Goal: Task Accomplishment & Management: Use online tool/utility

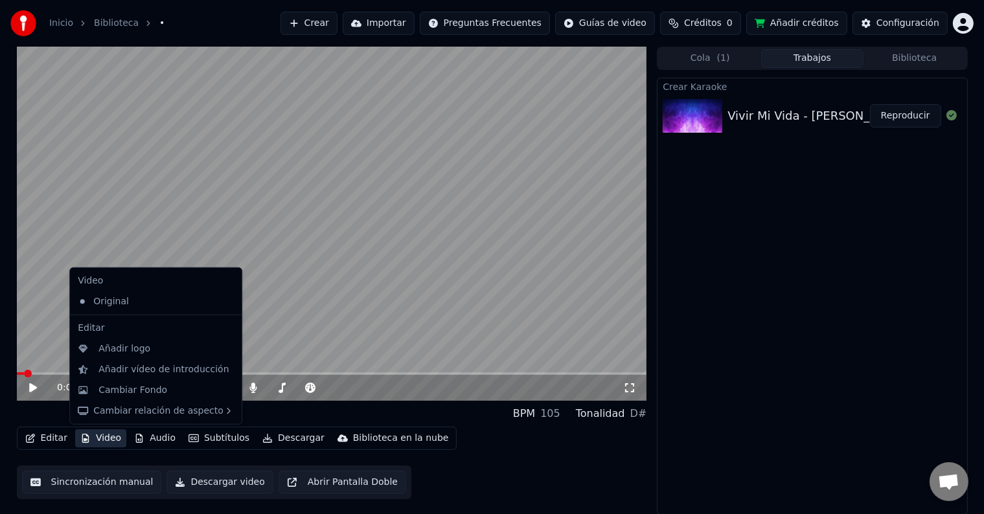
click at [91, 435] on button "Video" at bounding box center [100, 438] width 51 height 18
click at [137, 383] on div "Cambiar Fondo" at bounding box center [156, 390] width 166 height 21
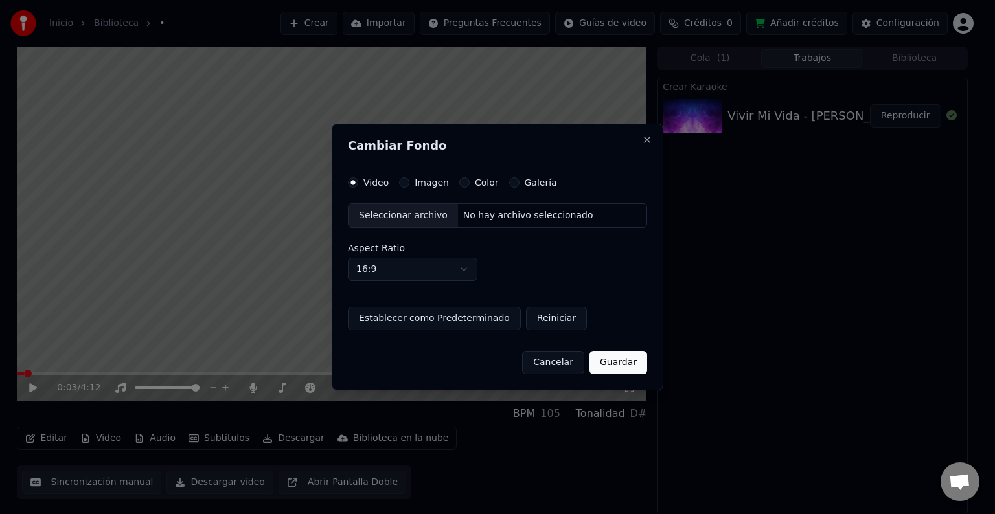
click at [409, 184] on div "Imagen" at bounding box center [424, 182] width 50 height 10
click at [402, 185] on button "Imagen" at bounding box center [404, 182] width 10 height 10
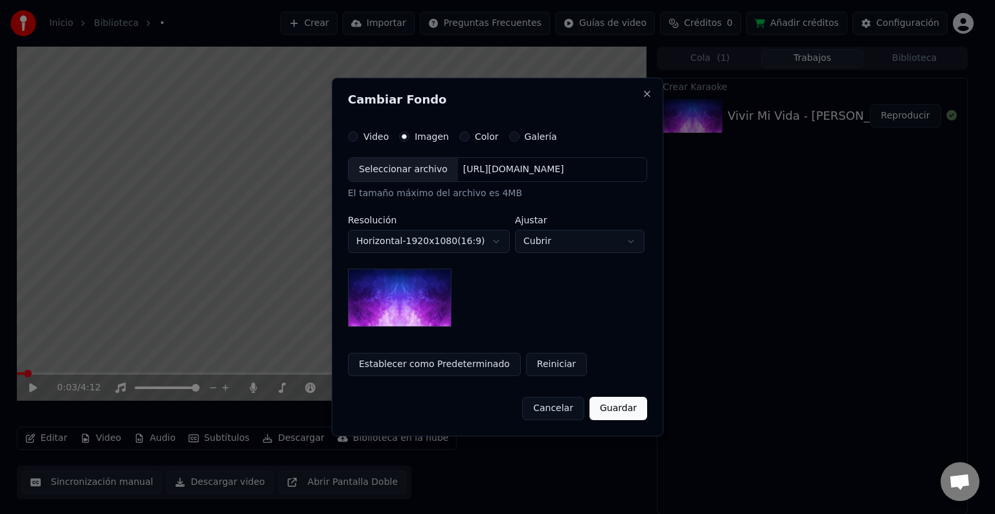
click at [402, 170] on div "Seleccionar archivo" at bounding box center [402, 169] width 109 height 23
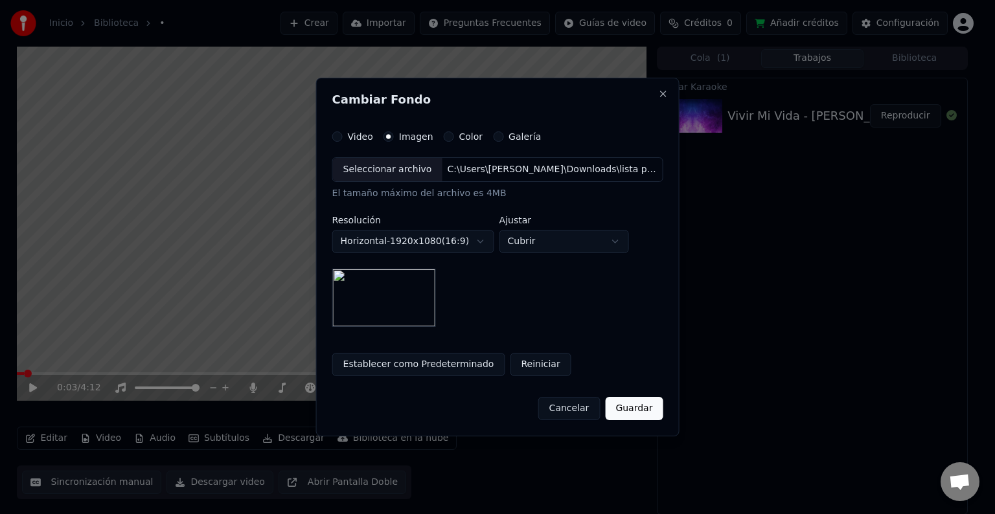
click at [630, 411] on button "Guardar" at bounding box center [634, 408] width 58 height 23
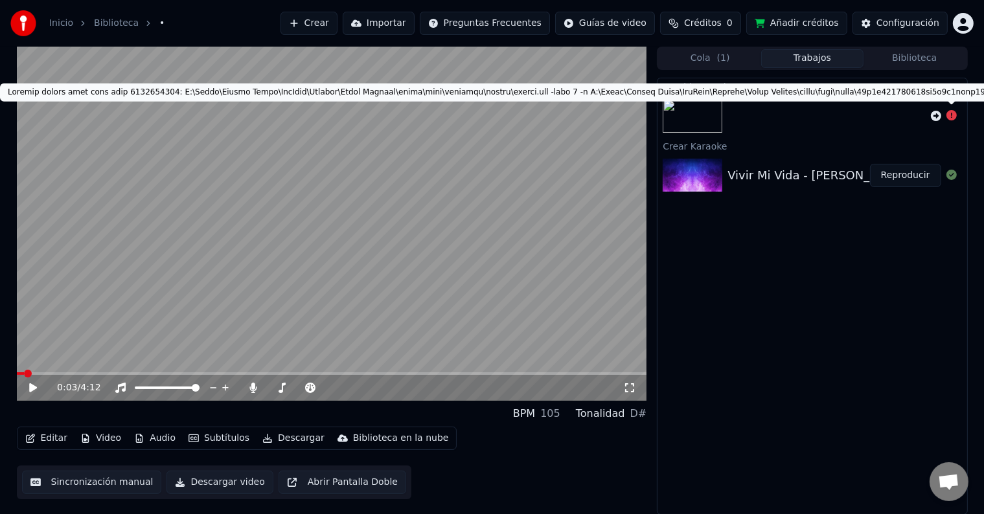
click at [953, 115] on icon at bounding box center [951, 115] width 10 height 10
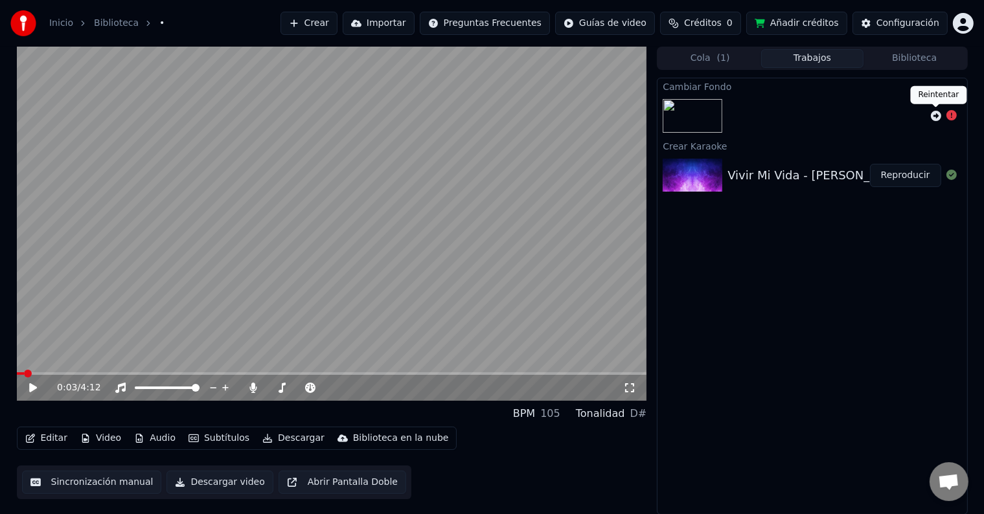
click at [933, 116] on icon at bounding box center [936, 116] width 10 height 10
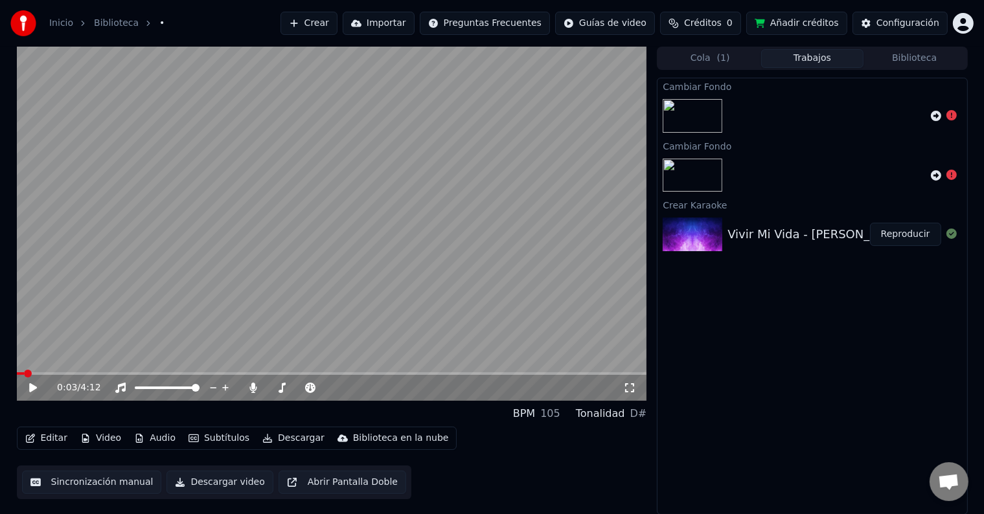
click at [100, 443] on button "Video" at bounding box center [100, 438] width 51 height 18
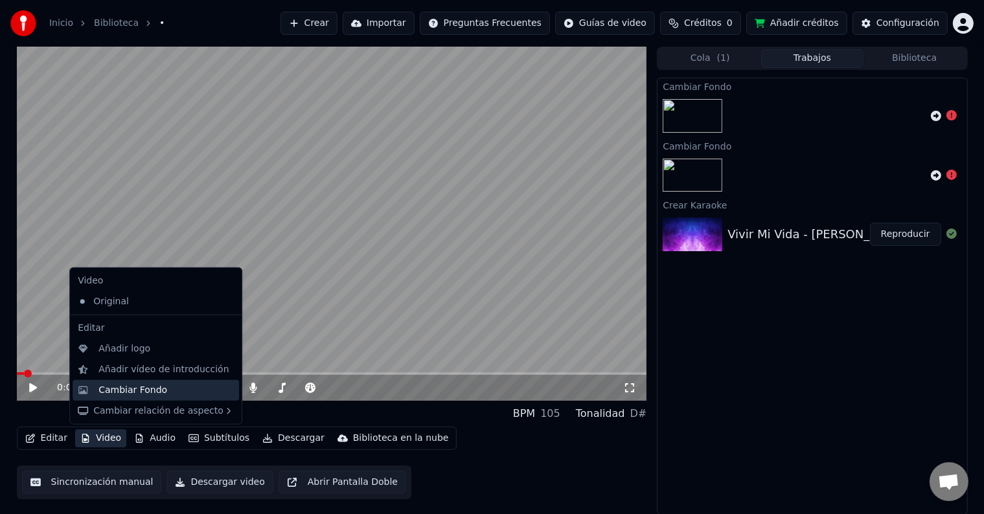
click at [133, 385] on div "Cambiar Fondo" at bounding box center [132, 390] width 69 height 13
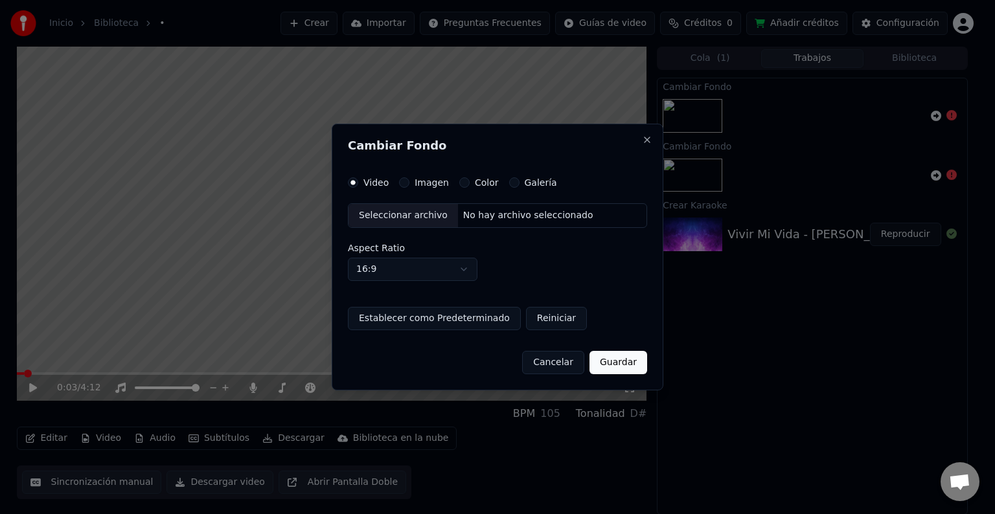
click at [412, 184] on div "Imagen" at bounding box center [424, 182] width 50 height 10
click at [404, 182] on button "Imagen" at bounding box center [404, 182] width 10 height 10
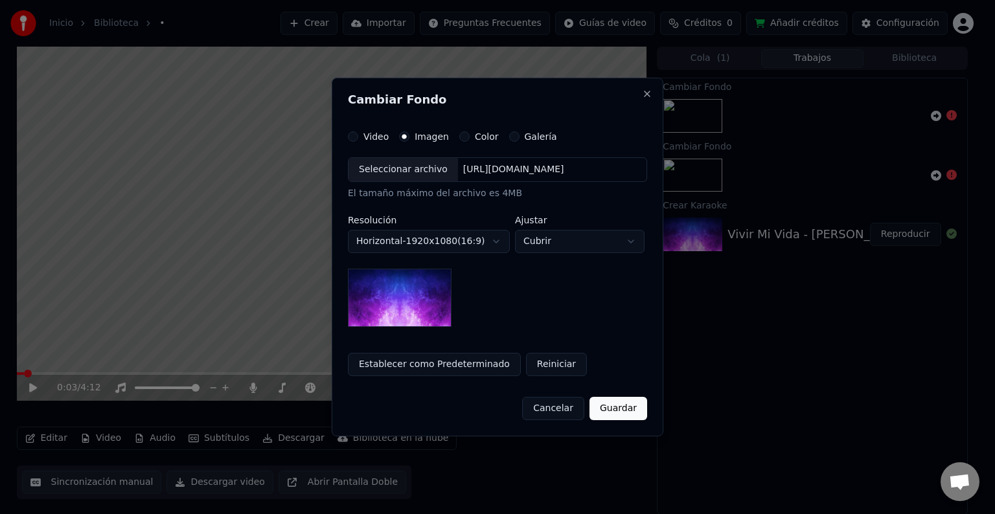
click at [405, 175] on div "Seleccionar archivo" at bounding box center [402, 169] width 109 height 23
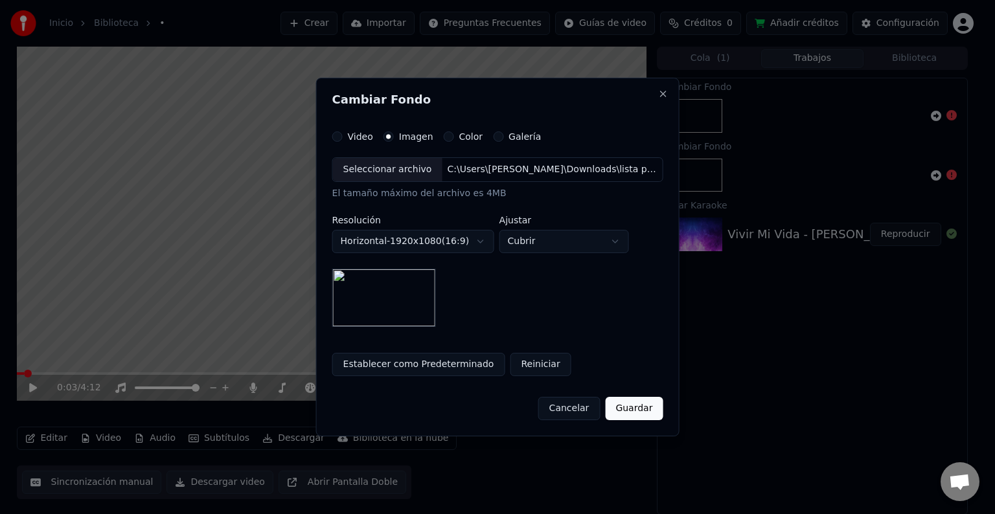
click at [639, 410] on button "Guardar" at bounding box center [634, 408] width 58 height 23
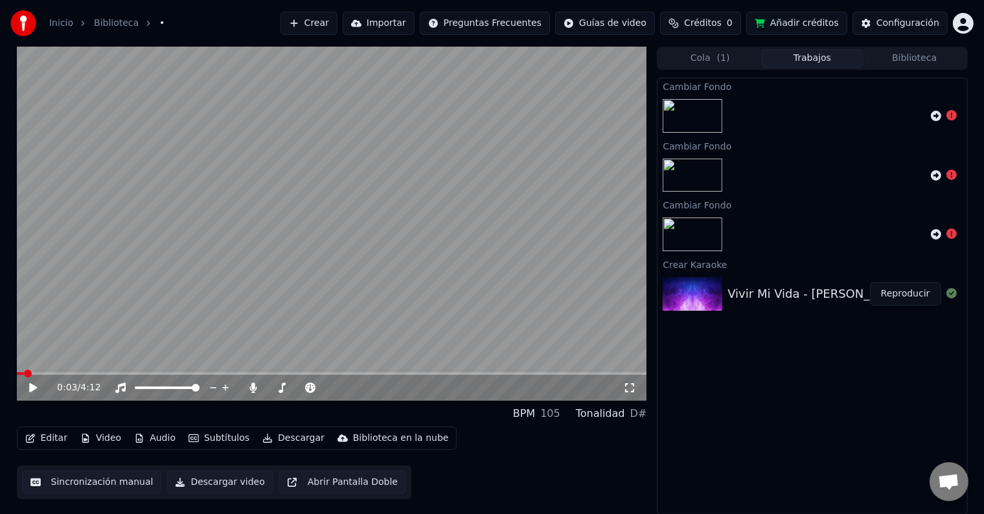
click at [104, 440] on button "Video" at bounding box center [100, 438] width 51 height 18
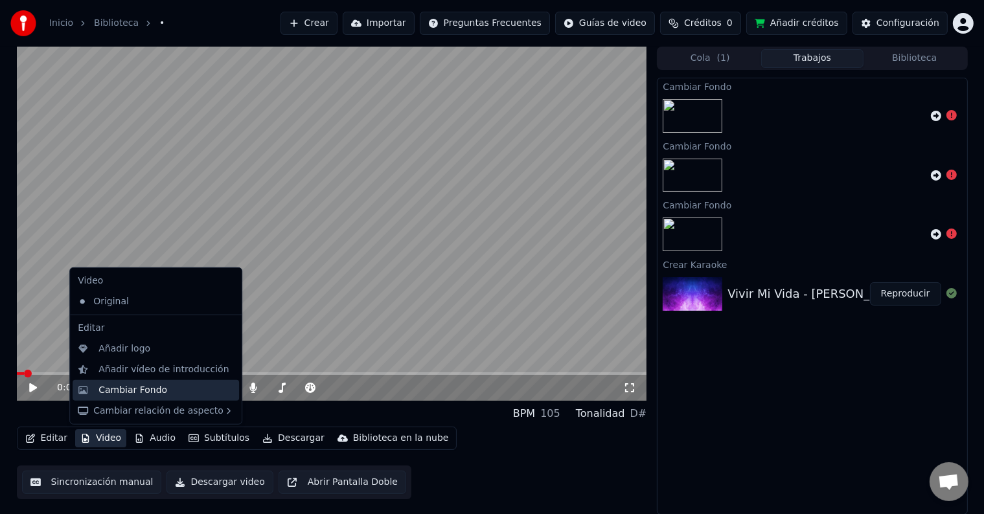
click at [136, 389] on div "Cambiar Fondo" at bounding box center [132, 390] width 69 height 13
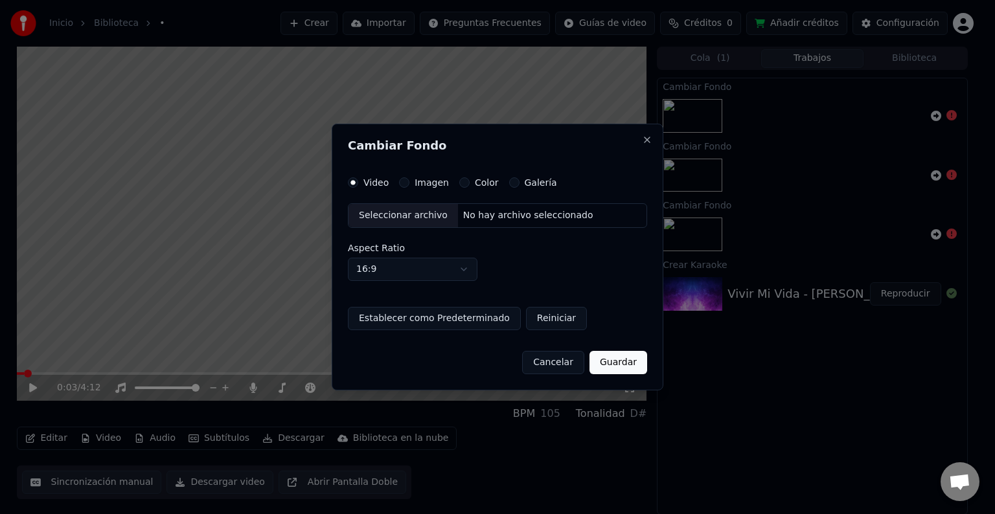
click at [403, 180] on button "Imagen" at bounding box center [404, 182] width 10 height 10
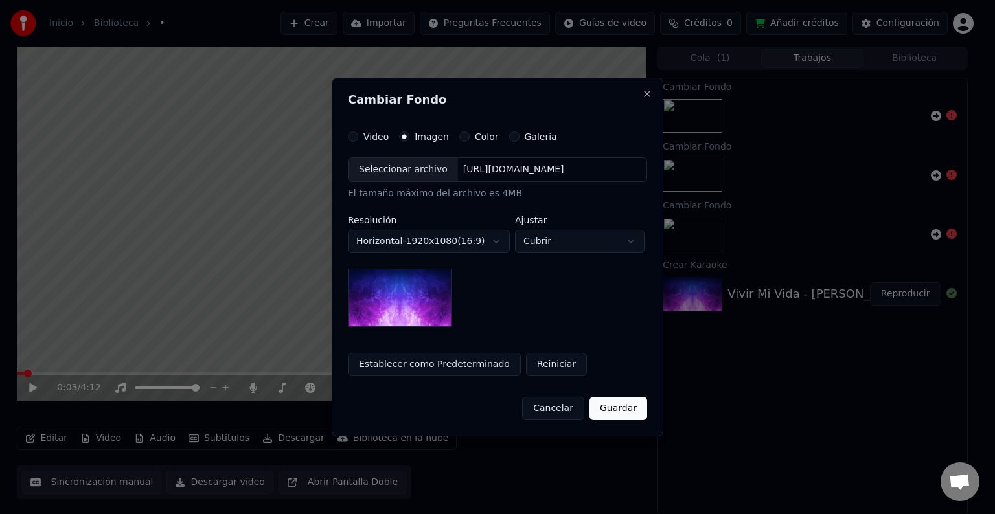
click at [404, 177] on div "Seleccionar archivo" at bounding box center [402, 169] width 109 height 23
click at [527, 306] on div "**********" at bounding box center [497, 242] width 299 height 170
click at [643, 406] on button "Guardar" at bounding box center [618, 408] width 58 height 23
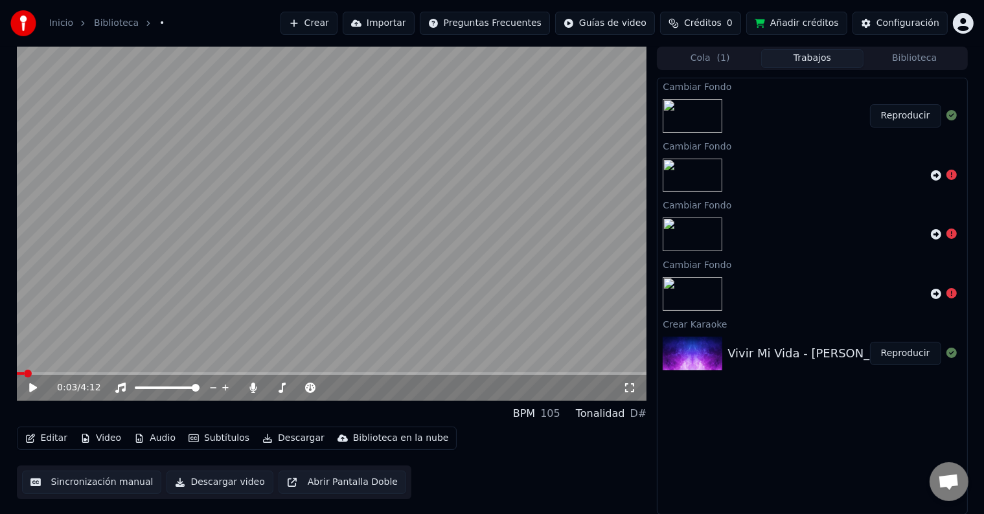
click at [887, 115] on button "Reproducir" at bounding box center [905, 115] width 71 height 23
click at [34, 384] on icon at bounding box center [33, 388] width 6 height 8
click at [95, 434] on button "Video" at bounding box center [100, 438] width 51 height 18
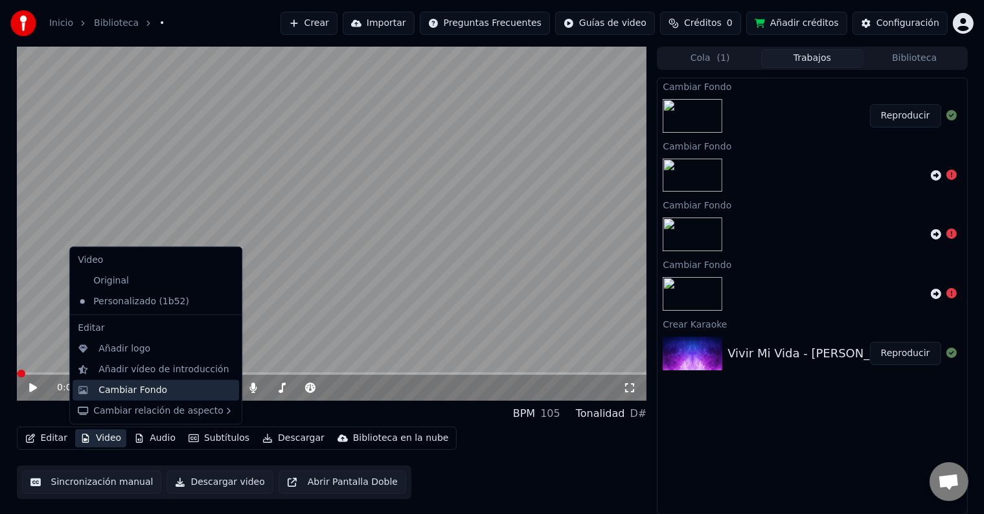
click at [143, 390] on div "Cambiar Fondo" at bounding box center [132, 390] width 69 height 13
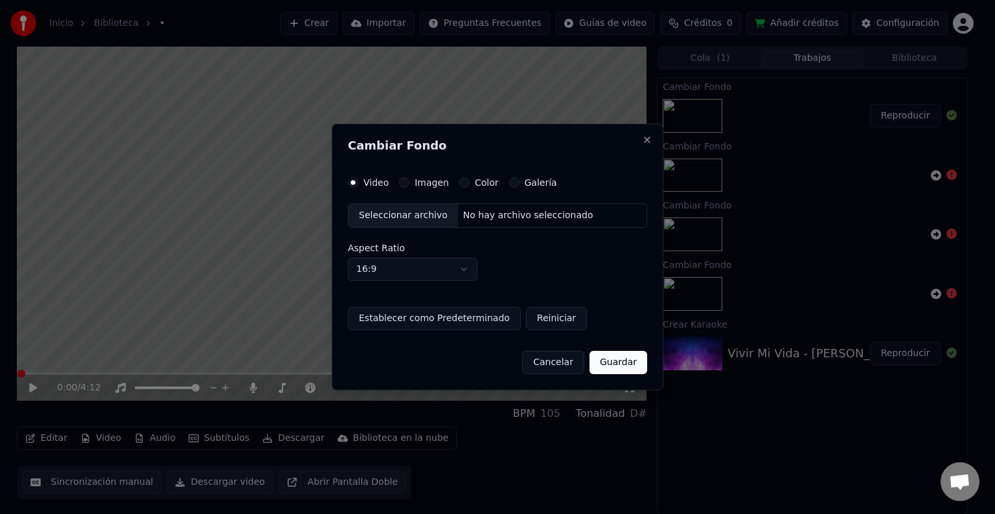
click at [407, 188] on div "Video Imagen Color Galería Seleccionar archivo No hay archivo seleccionado Aspe…" at bounding box center [497, 253] width 299 height 153
click at [401, 184] on button "Imagen" at bounding box center [404, 182] width 10 height 10
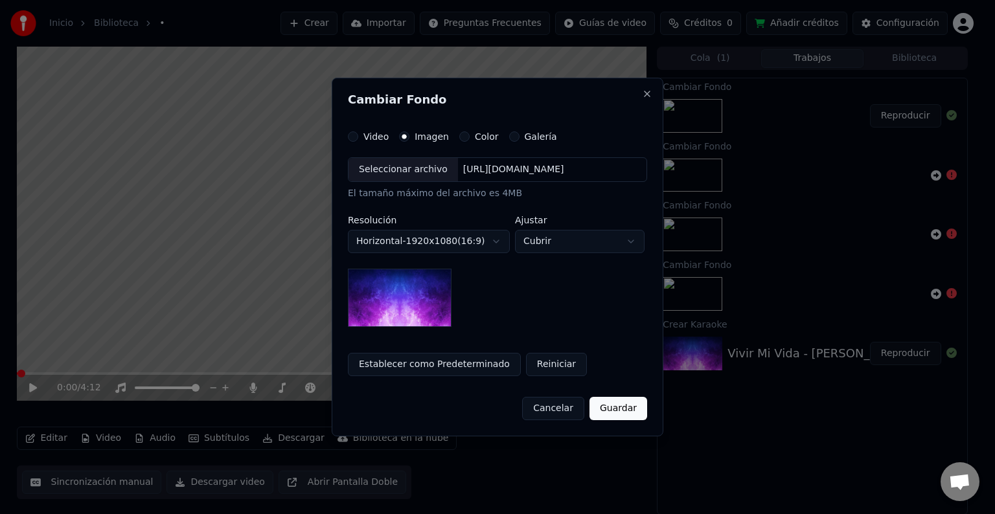
click at [400, 170] on div "Seleccionar archivo" at bounding box center [402, 169] width 109 height 23
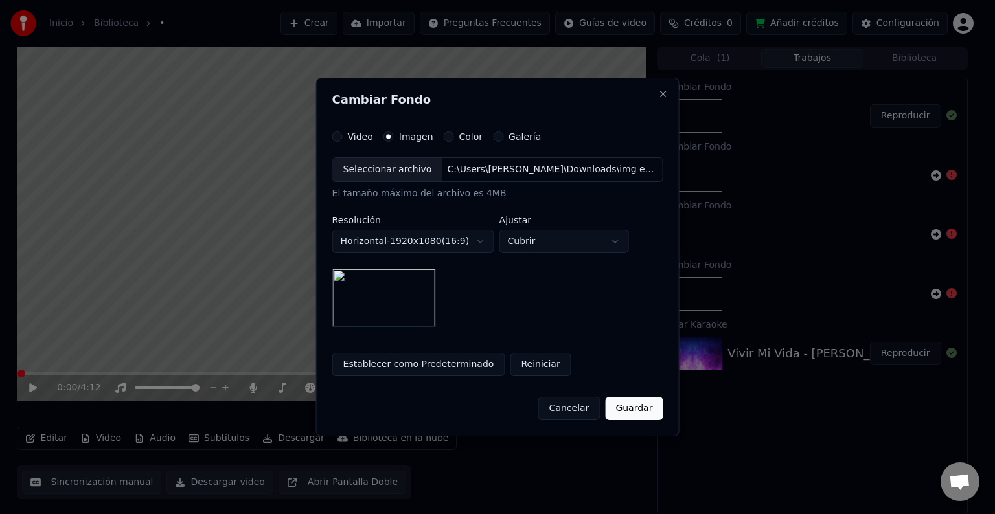
click at [637, 411] on button "Guardar" at bounding box center [634, 408] width 58 height 23
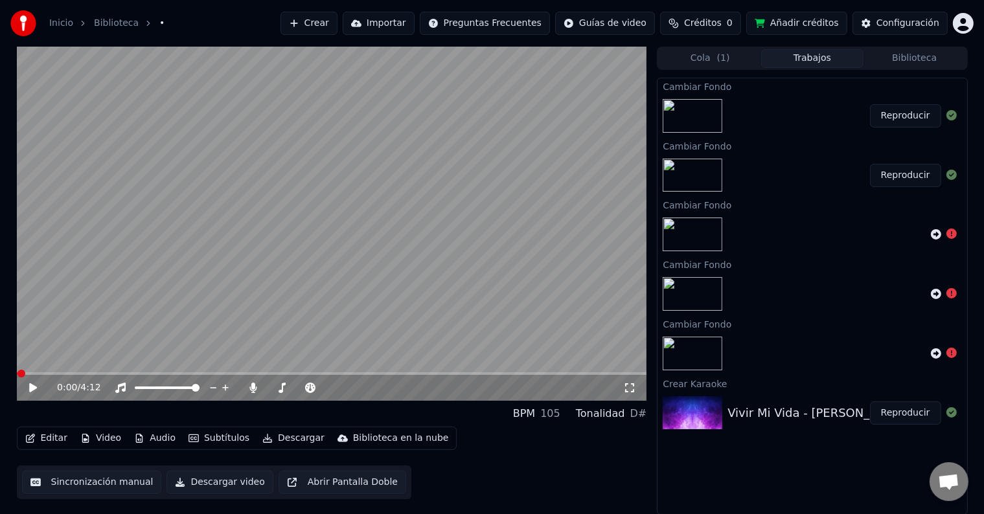
click at [901, 112] on button "Reproducir" at bounding box center [905, 115] width 71 height 23
click at [38, 389] on icon at bounding box center [42, 388] width 30 height 10
click at [113, 438] on button "Video" at bounding box center [100, 438] width 51 height 18
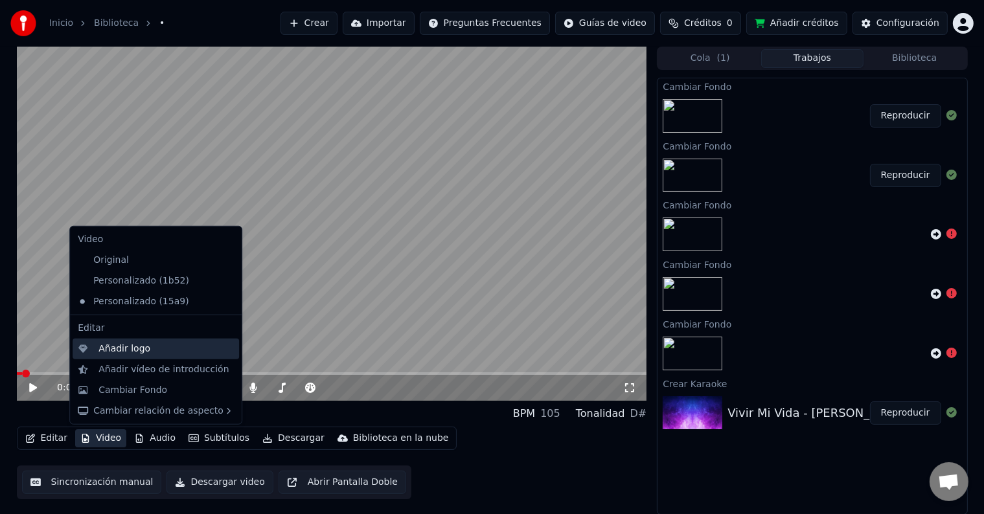
click at [135, 350] on div "Añadir logo" at bounding box center [124, 349] width 52 height 13
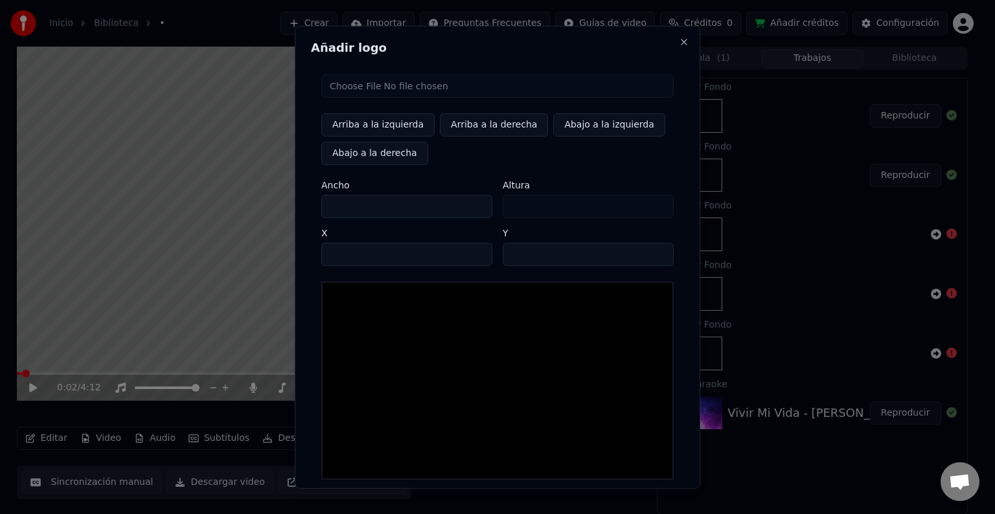
click at [359, 91] on input "file" at bounding box center [497, 85] width 352 height 23
type input "**********"
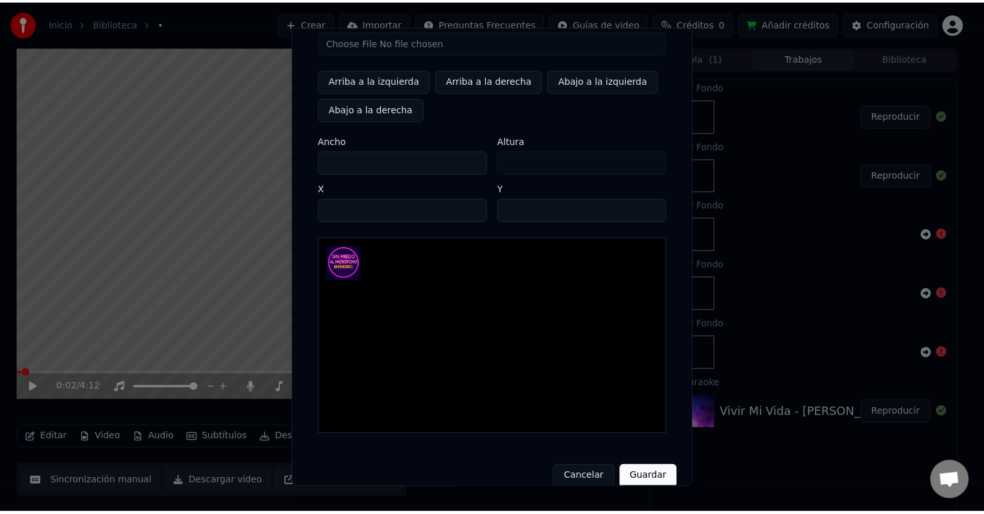
scroll to position [62, 0]
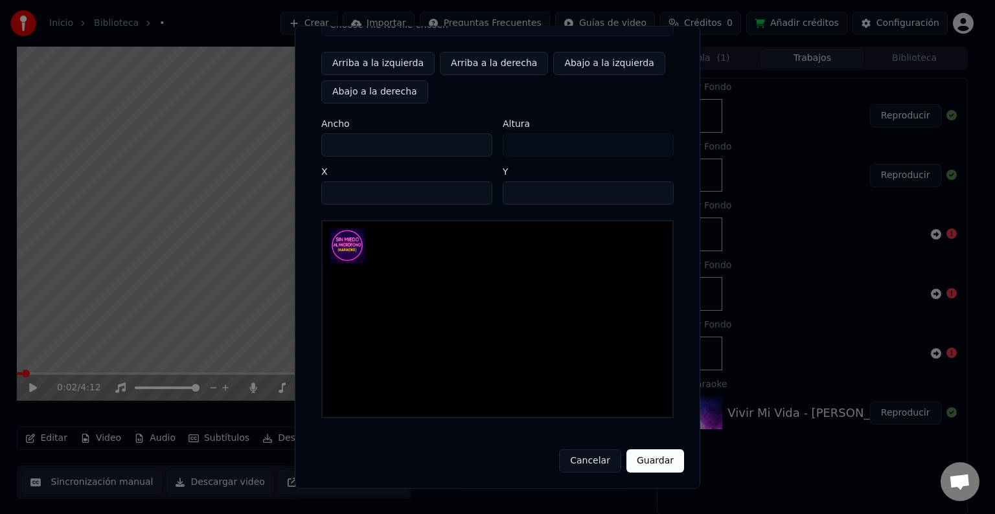
click at [668, 452] on button "Guardar" at bounding box center [655, 460] width 58 height 23
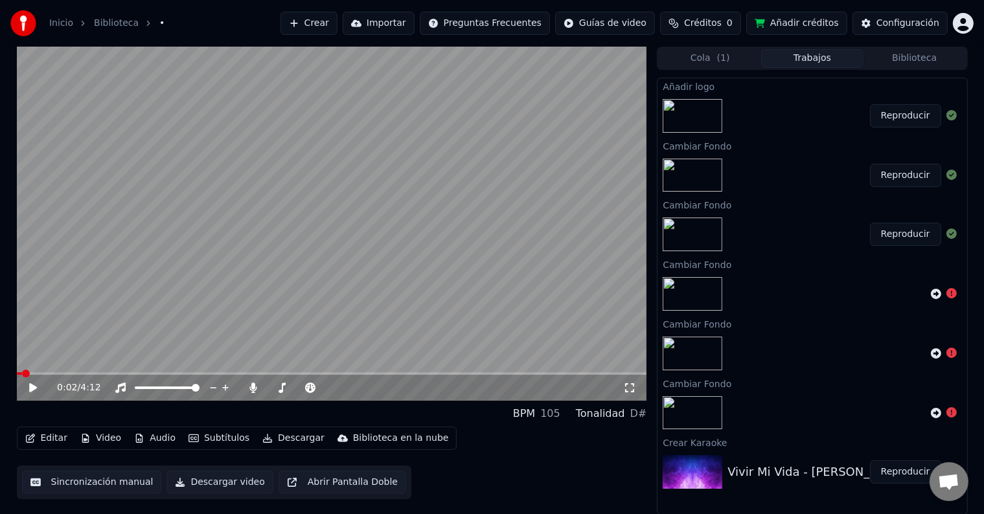
click at [905, 119] on button "Reproducir" at bounding box center [905, 115] width 71 height 23
click at [38, 389] on icon at bounding box center [42, 388] width 30 height 10
click at [292, 437] on button "Descargar" at bounding box center [293, 438] width 73 height 18
click at [464, 172] on video at bounding box center [332, 224] width 630 height 354
click at [629, 373] on span at bounding box center [332, 373] width 630 height 3
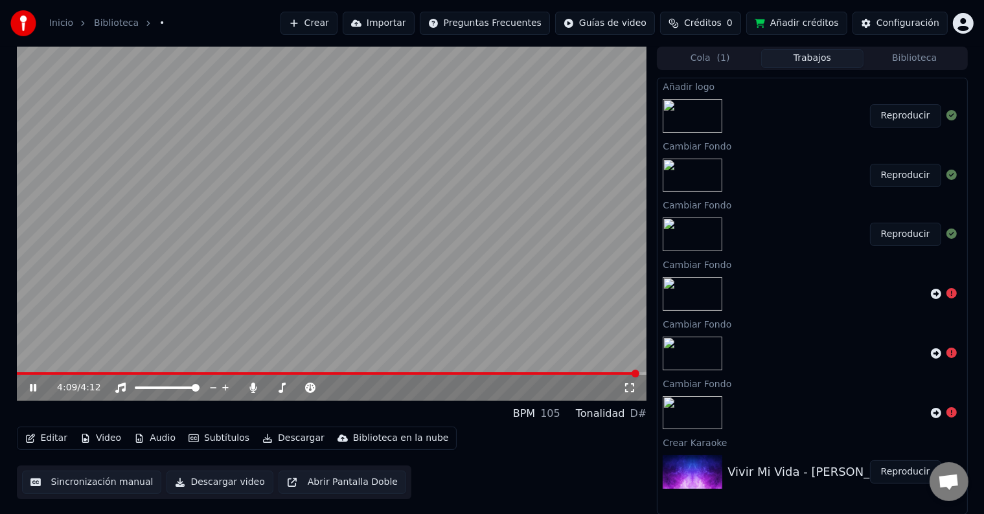
click at [30, 386] on icon at bounding box center [33, 388] width 6 height 8
click at [45, 435] on button "Editar" at bounding box center [46, 438] width 52 height 18
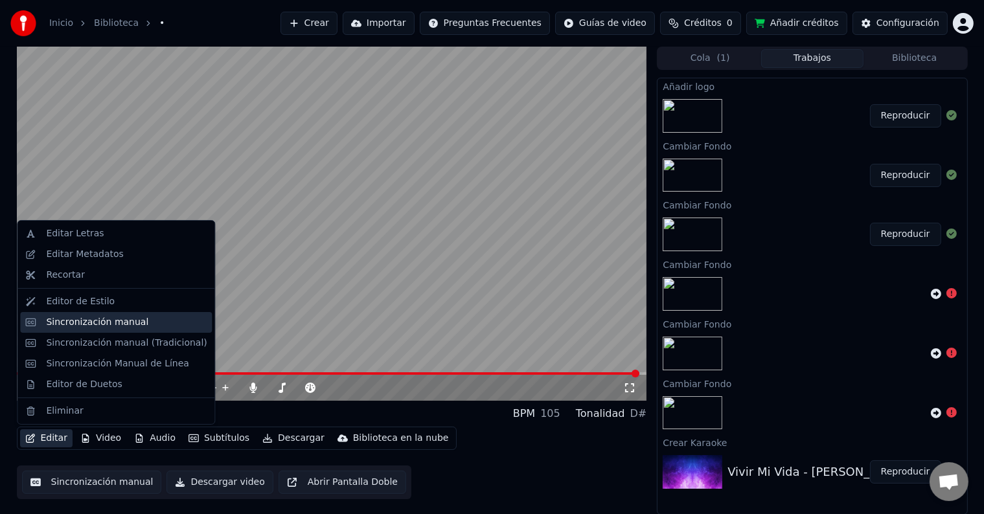
click at [94, 321] on div "Sincronización manual" at bounding box center [97, 322] width 102 height 13
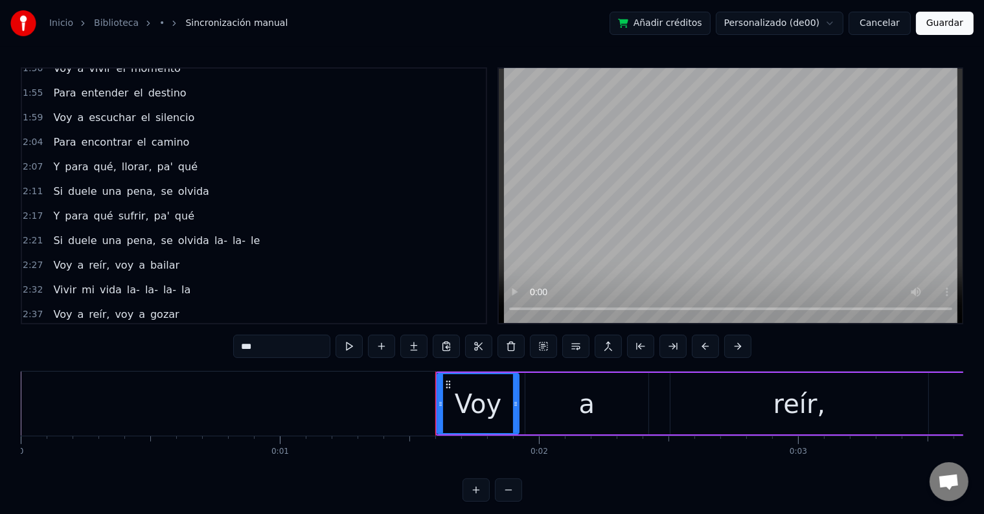
scroll to position [841, 0]
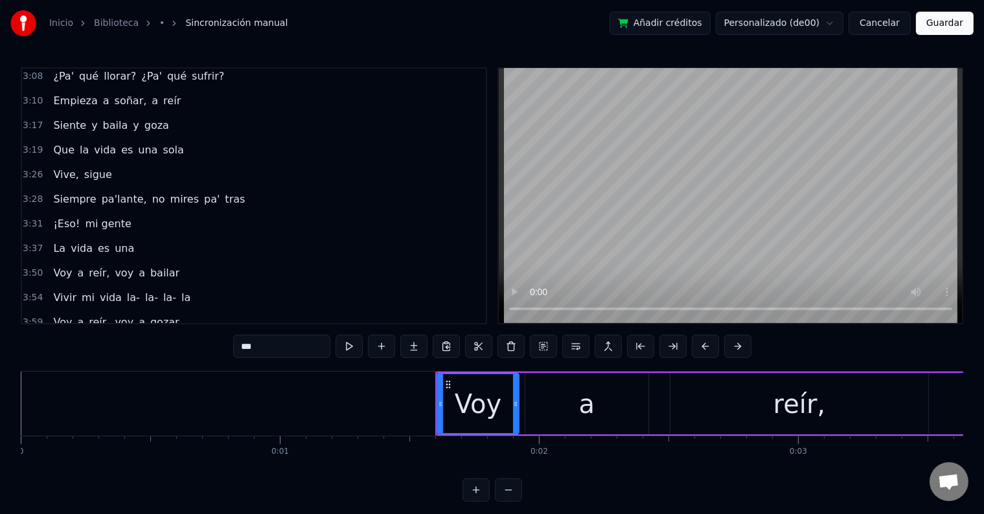
click at [180, 339] on span "la" at bounding box center [186, 346] width 12 height 15
type input "**"
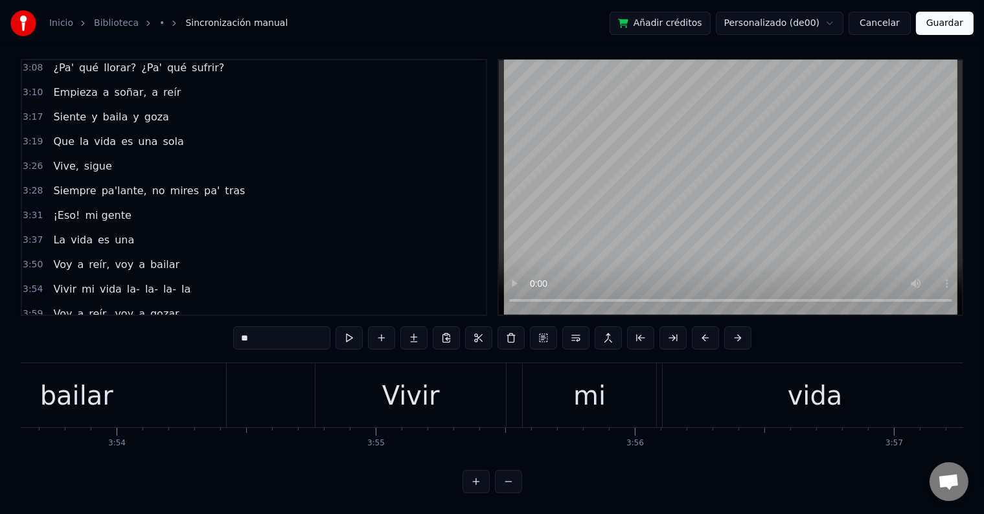
scroll to position [0, 64094]
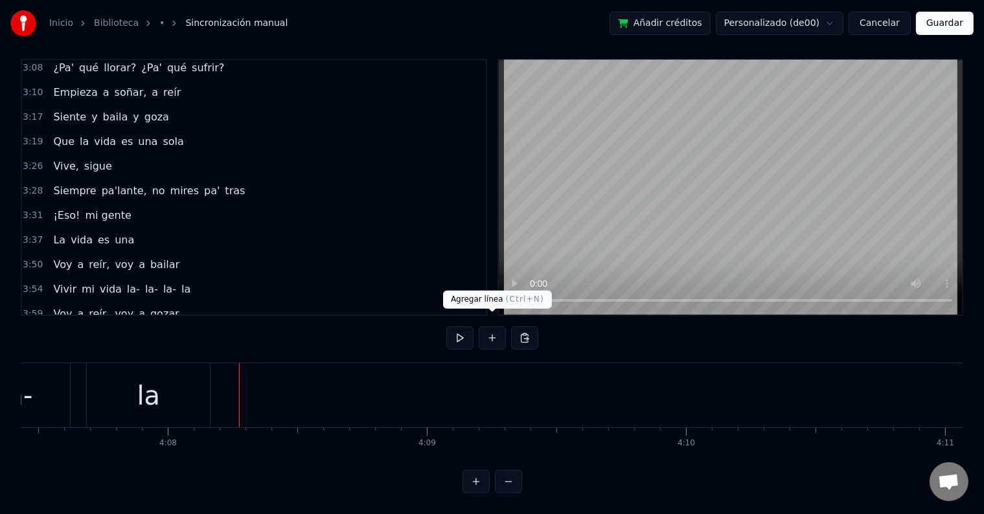
click at [497, 326] on button at bounding box center [492, 337] width 27 height 23
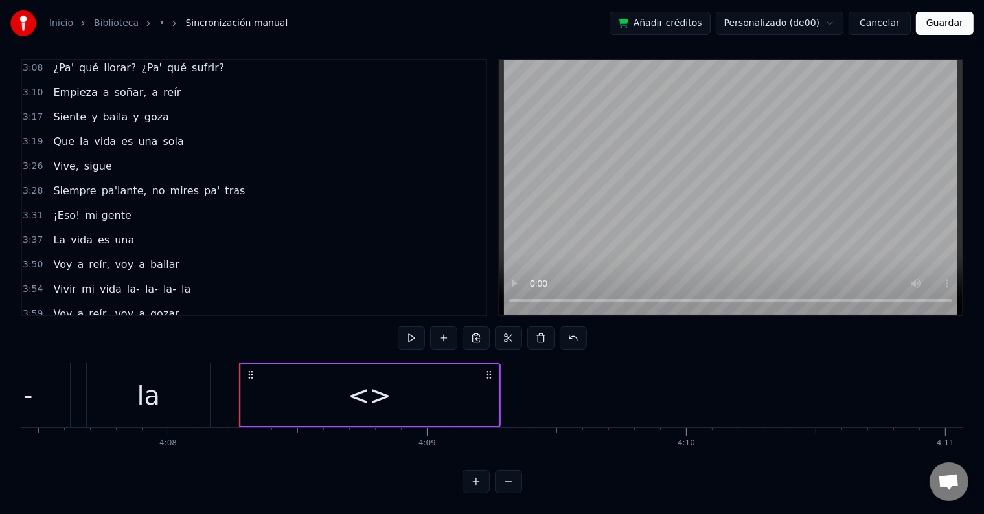
click at [329, 369] on div "<>" at bounding box center [370, 396] width 258 height 62
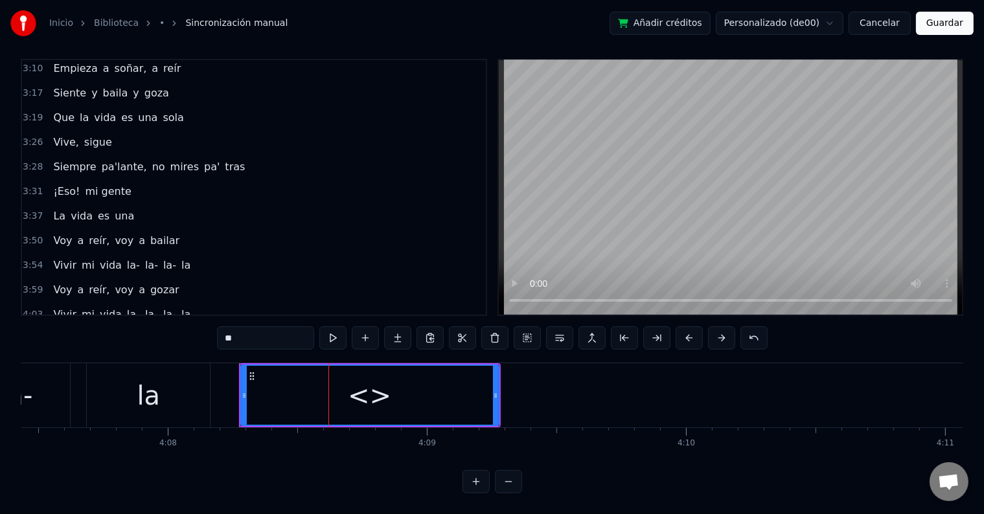
drag, startPoint x: 269, startPoint y: 334, endPoint x: 169, endPoint y: 327, distance: 100.6
click at [169, 327] on div "0:01 Voy a reír, voy a bailar 0:06 Vivir mi vida la- la- la- la 0:10 Voy a reír…" at bounding box center [492, 276] width 942 height 435
drag, startPoint x: 494, startPoint y: 383, endPoint x: 365, endPoint y: 384, distance: 129.5
click at [365, 390] on icon at bounding box center [365, 395] width 5 height 10
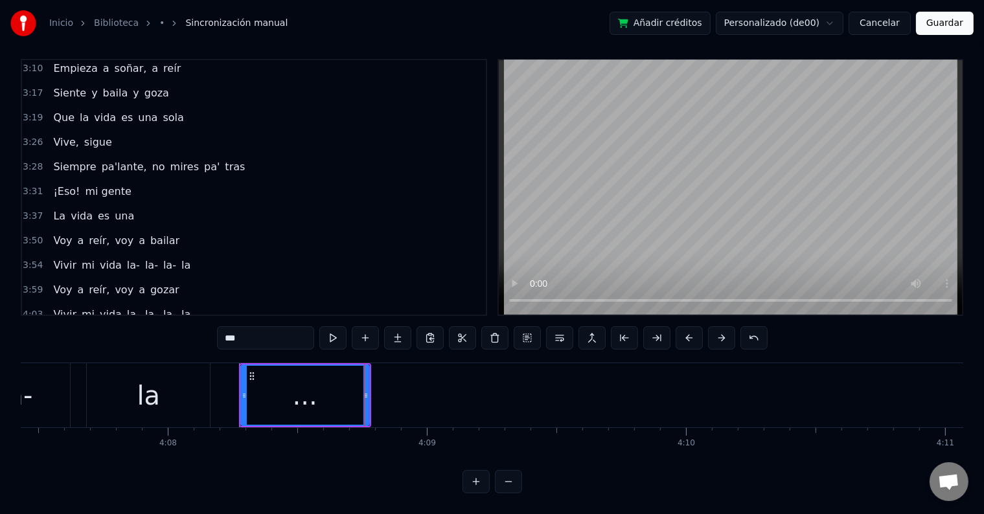
type input "***"
click at [938, 20] on button "Guardar" at bounding box center [945, 23] width 58 height 23
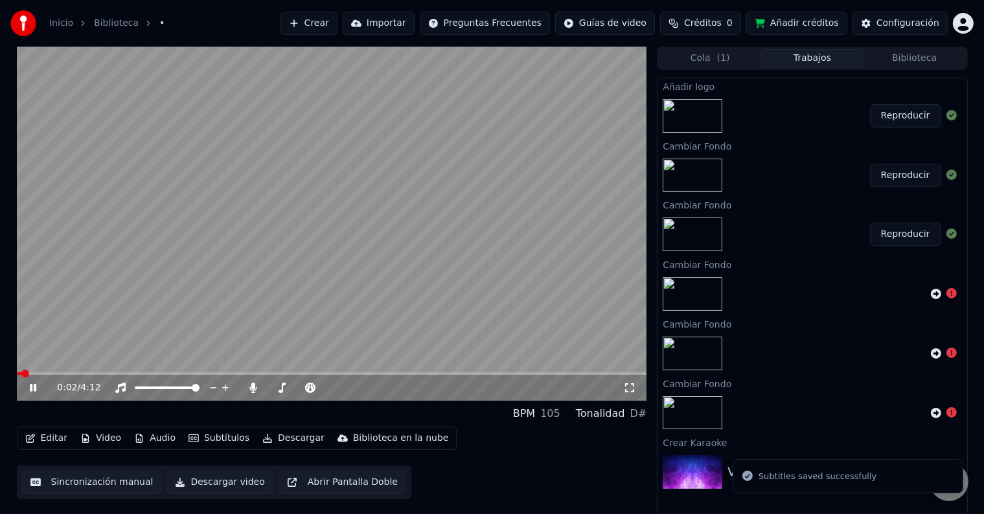
click at [632, 374] on span at bounding box center [332, 373] width 630 height 3
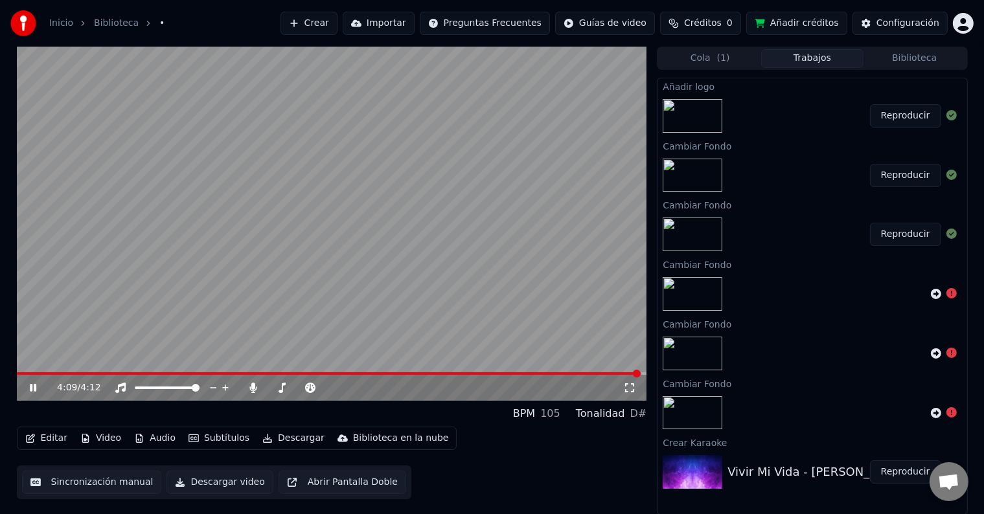
click at [36, 389] on icon at bounding box center [42, 388] width 30 height 10
click at [95, 373] on span at bounding box center [329, 373] width 624 height 3
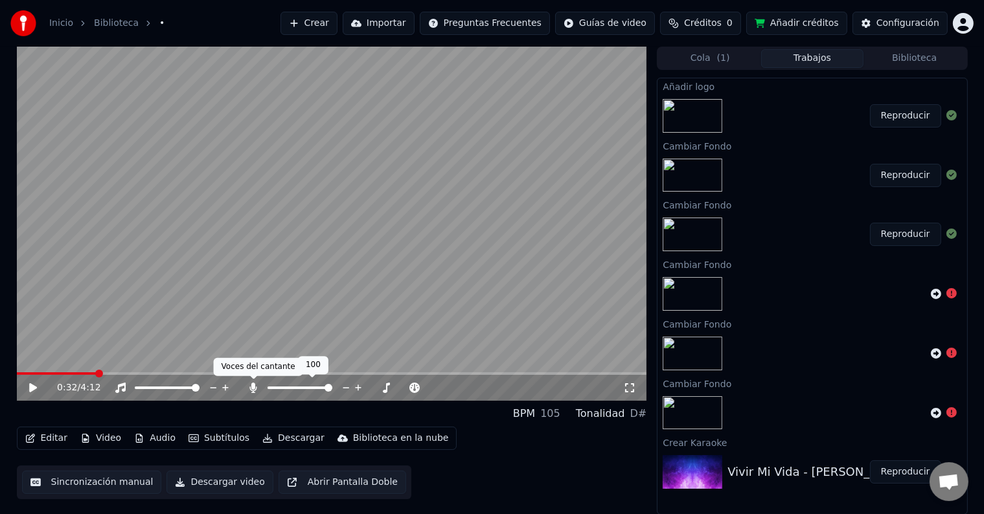
click at [251, 383] on icon at bounding box center [253, 388] width 13 height 10
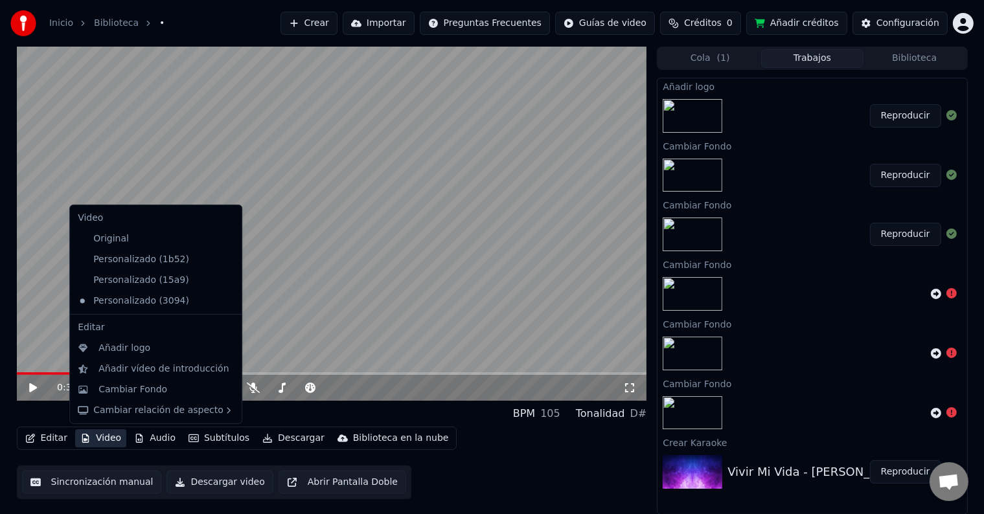
click at [102, 443] on button "Video" at bounding box center [100, 438] width 51 height 18
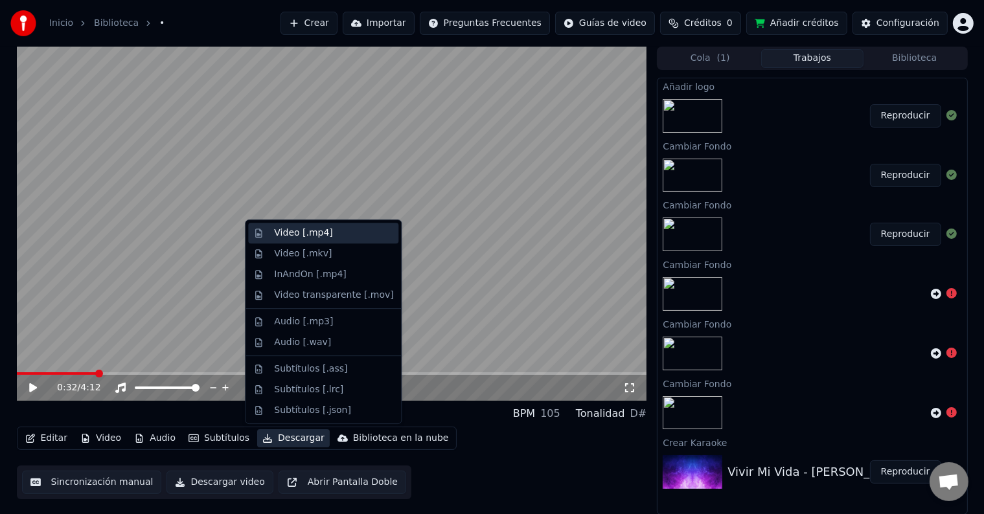
click at [323, 231] on div "Video [.mp4]" at bounding box center [303, 233] width 58 height 13
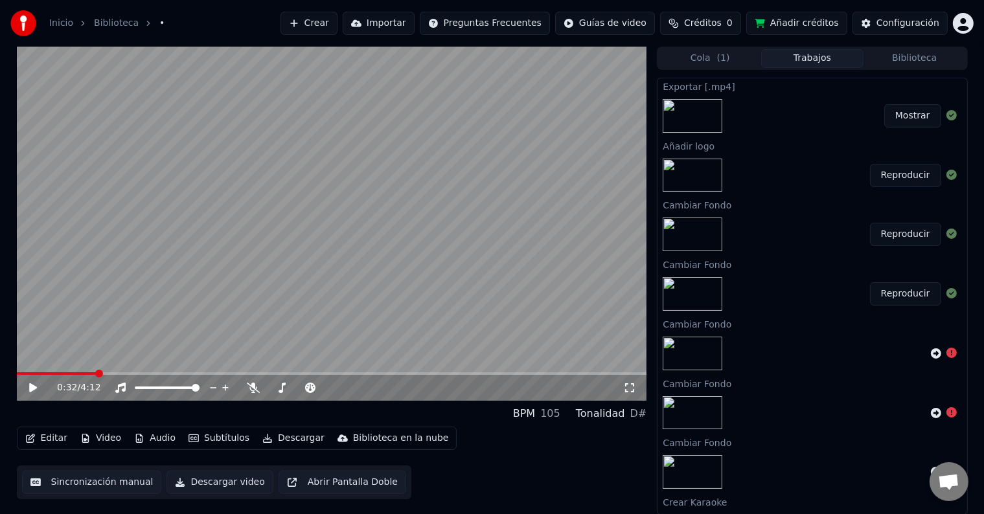
click at [906, 115] on button "Mostrar" at bounding box center [912, 115] width 57 height 23
